Goal: Navigation & Orientation: Understand site structure

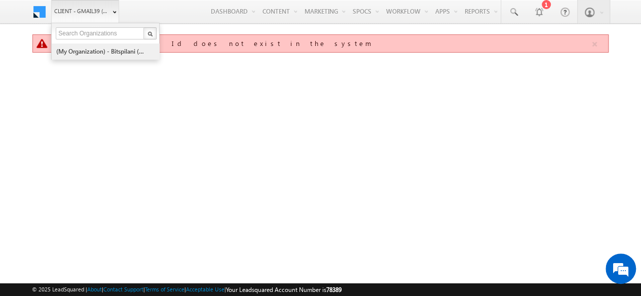
click at [86, 49] on link "(My Organization) - bitspilani (71865)" at bounding box center [102, 52] width 93 height 16
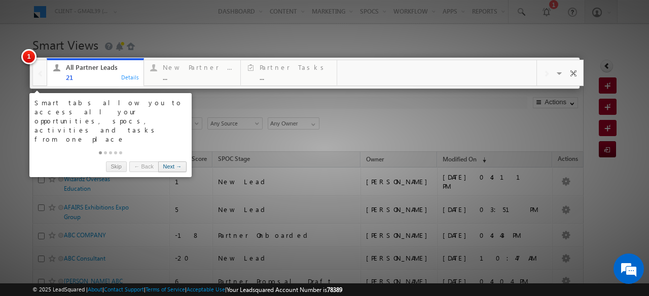
click at [172, 162] on link "Next →" at bounding box center [172, 167] width 28 height 11
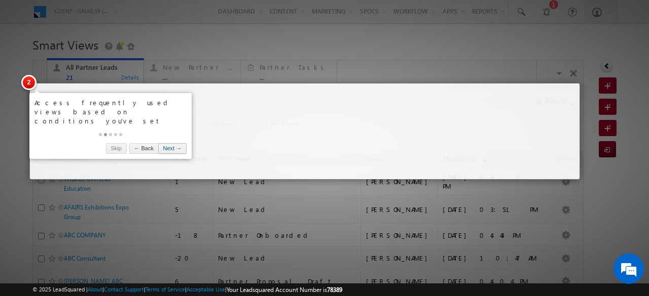
click at [172, 143] on link "Next →" at bounding box center [172, 148] width 28 height 11
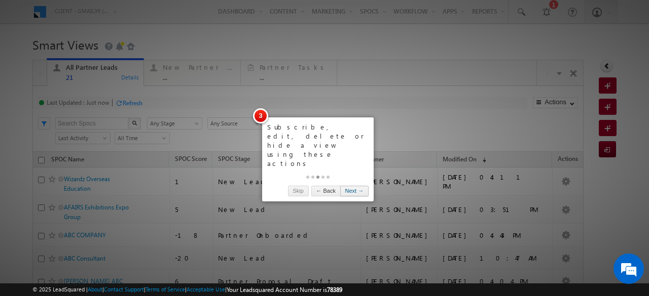
click at [355, 186] on link "Next →" at bounding box center [354, 191] width 28 height 11
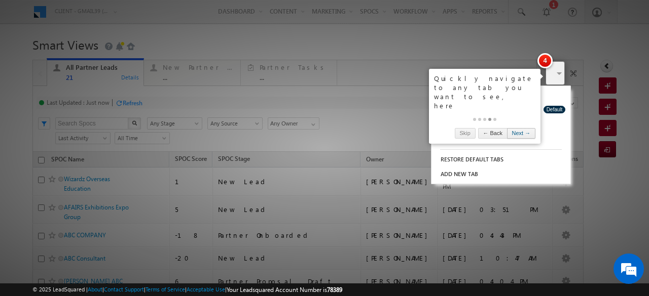
click at [517, 128] on link "Next →" at bounding box center [521, 133] width 28 height 11
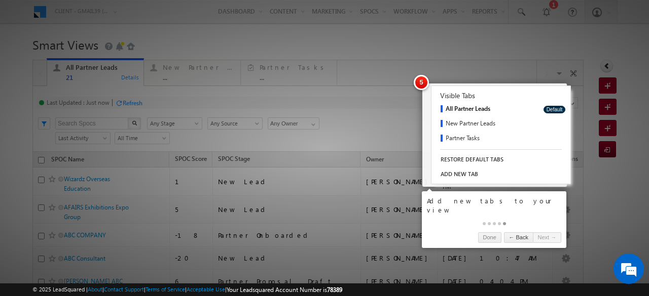
click at [533, 233] on link "Next →" at bounding box center [547, 238] width 28 height 11
click at [478, 233] on link "Done" at bounding box center [489, 238] width 23 height 11
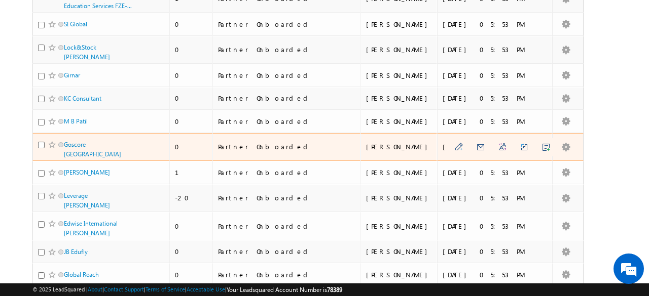
scroll to position [451, 0]
